Goal: Check status: Check status

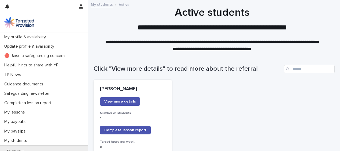
scroll to position [40, 0]
drag, startPoint x: 182, startPoint y: 103, endPoint x: 183, endPoint y: 107, distance: 4.0
drag, startPoint x: 183, startPoint y: 107, endPoint x: 143, endPoint y: 127, distance: 45.0
click at [143, 127] on link "Complete lesson report" at bounding box center [125, 130] width 51 height 9
